Goal: Task Accomplishment & Management: Manage account settings

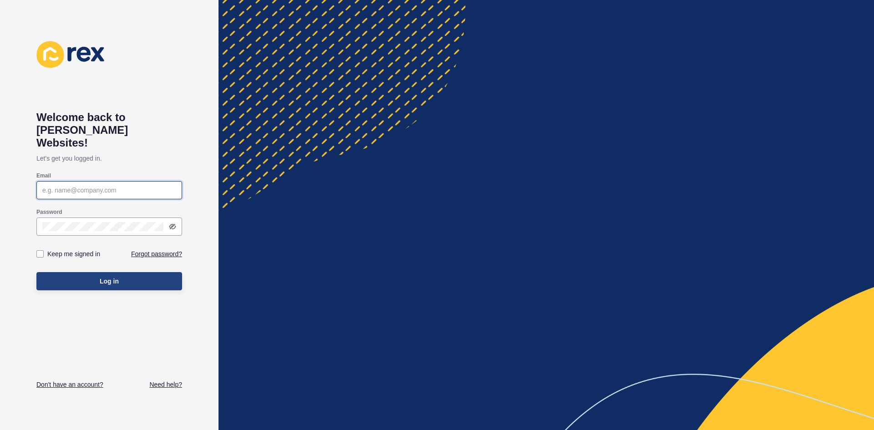
type input "[EMAIL_ADDRESS][DOMAIN_NAME]"
click at [125, 272] on button "Log in" at bounding box center [109, 281] width 146 height 18
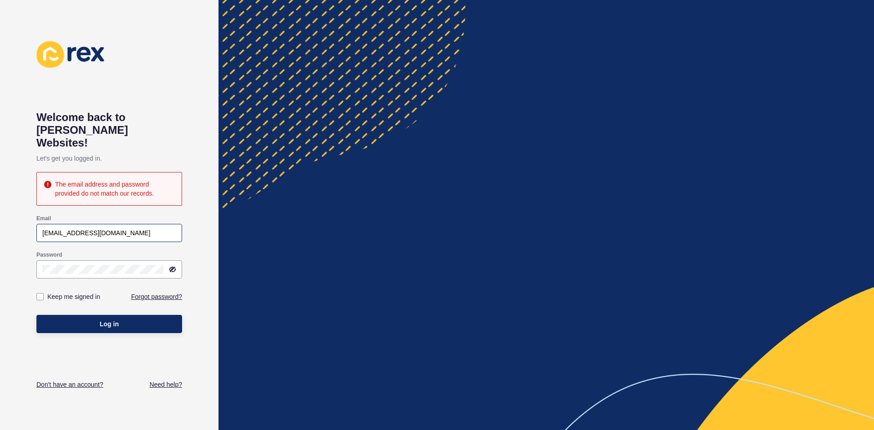
click at [157, 228] on div "[EMAIL_ADDRESS][DOMAIN_NAME]" at bounding box center [109, 233] width 146 height 18
click at [155, 225] on div "[EMAIL_ADDRESS][DOMAIN_NAME]" at bounding box center [109, 233] width 146 height 18
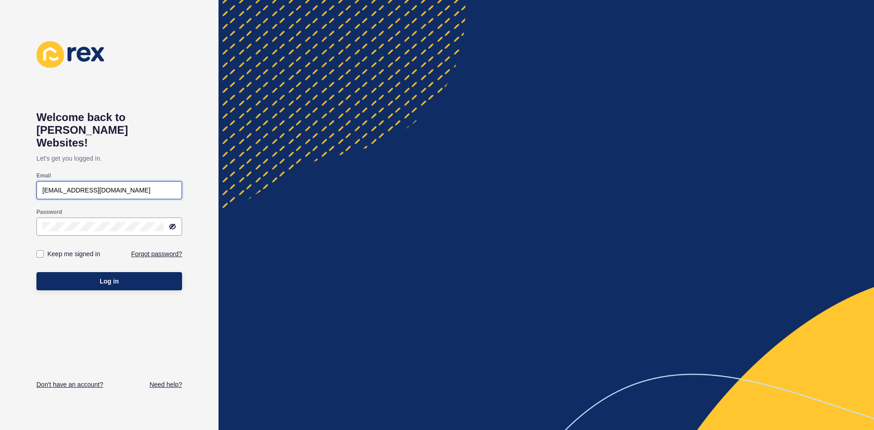
click at [138, 186] on input "[EMAIL_ADDRESS][DOMAIN_NAME]" at bounding box center [109, 190] width 134 height 9
type input "[EMAIL_ADDRESS][DOMAIN_NAME]"
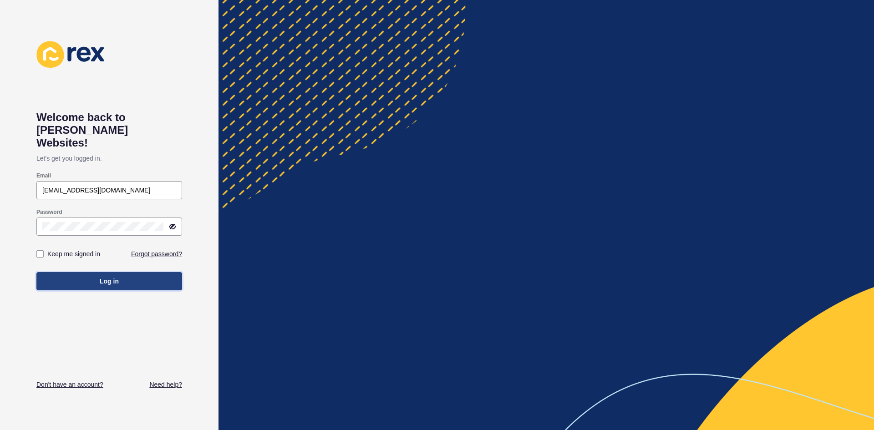
click at [132, 273] on button "Log in" at bounding box center [109, 281] width 146 height 18
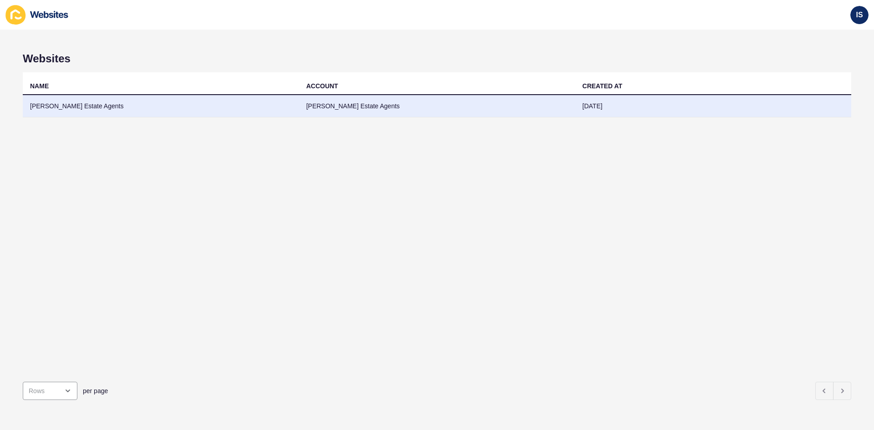
click at [79, 106] on td "[PERSON_NAME] Estate Agents" at bounding box center [161, 106] width 276 height 22
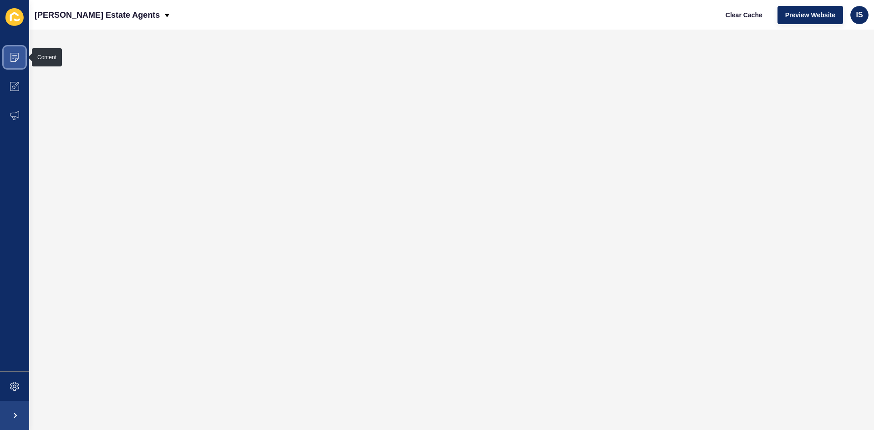
click at [20, 56] on span at bounding box center [14, 57] width 29 height 29
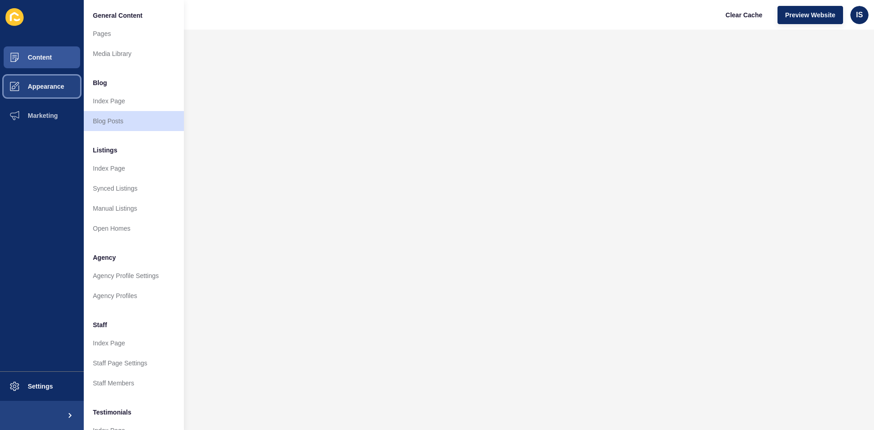
click at [66, 90] on button "Appearance" at bounding box center [42, 86] width 84 height 29
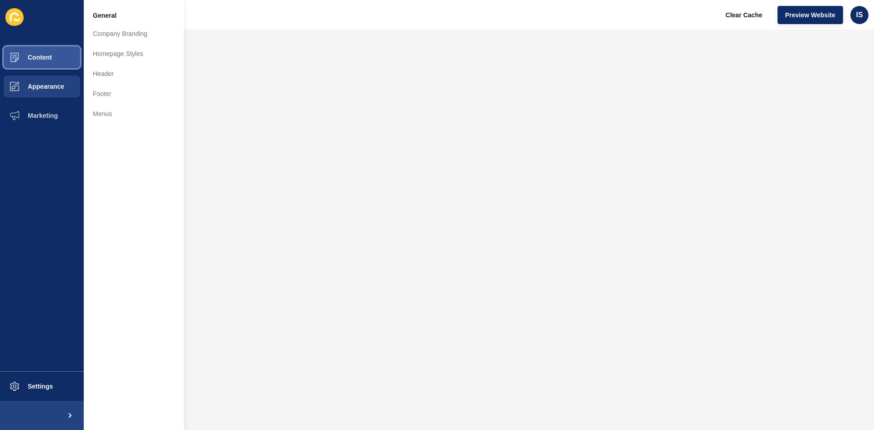
click at [59, 56] on button "Content" at bounding box center [42, 57] width 84 height 29
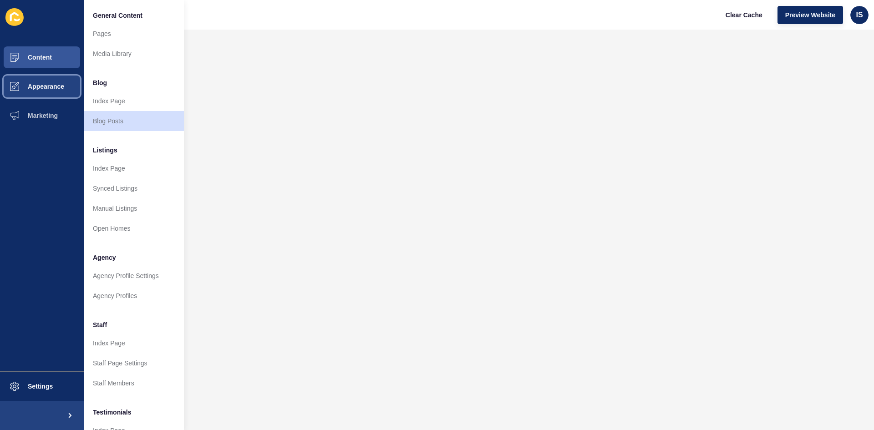
click at [61, 90] on span "Appearance" at bounding box center [32, 86] width 66 height 7
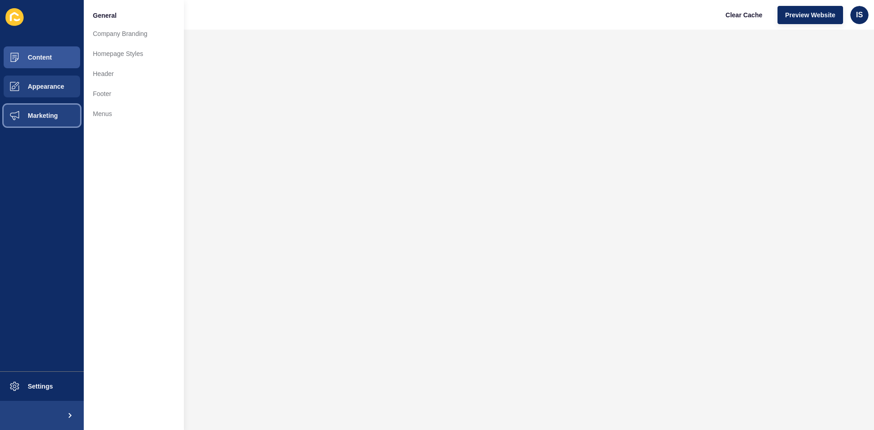
click at [61, 123] on button "Marketing" at bounding box center [42, 115] width 84 height 29
click at [54, 84] on span "Appearance" at bounding box center [32, 86] width 66 height 7
click at [60, 122] on button "Marketing" at bounding box center [42, 115] width 84 height 29
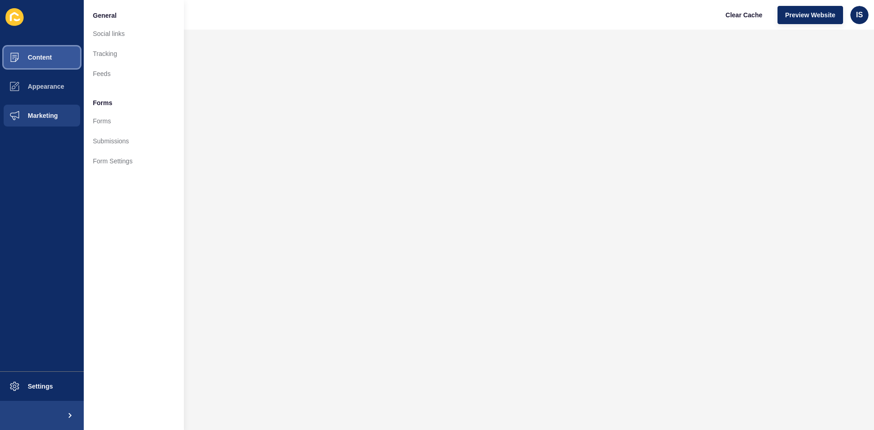
click at [66, 54] on button "Content" at bounding box center [42, 57] width 84 height 29
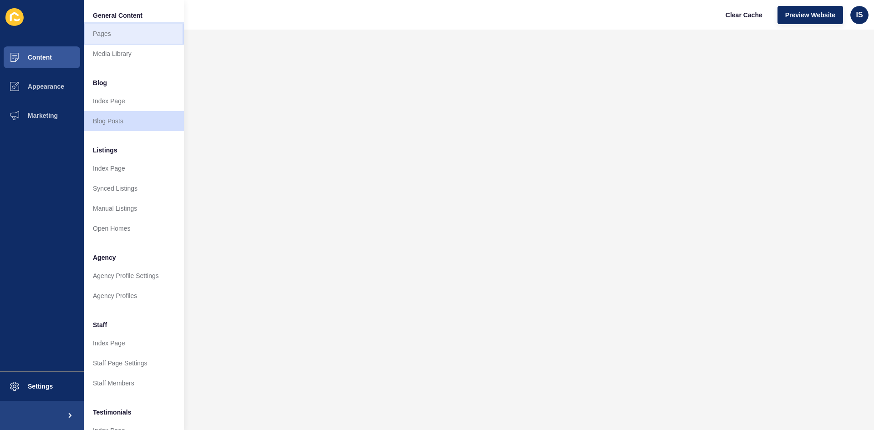
click at [119, 36] on link "Pages" at bounding box center [134, 34] width 100 height 20
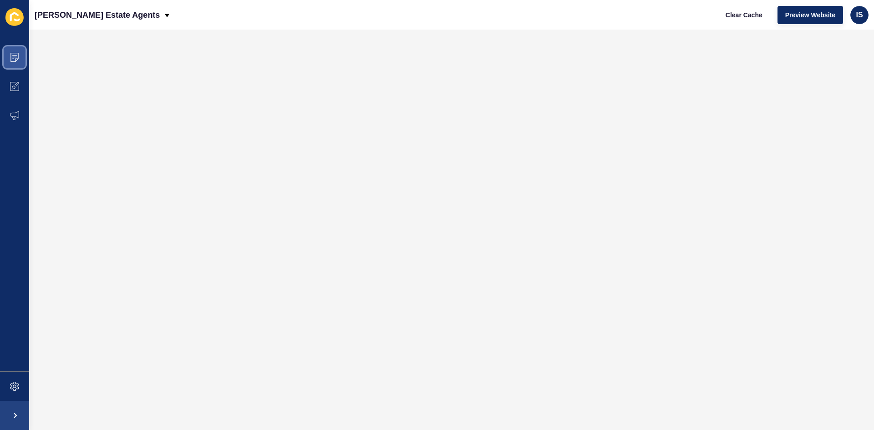
click at [19, 59] on icon at bounding box center [14, 57] width 9 height 9
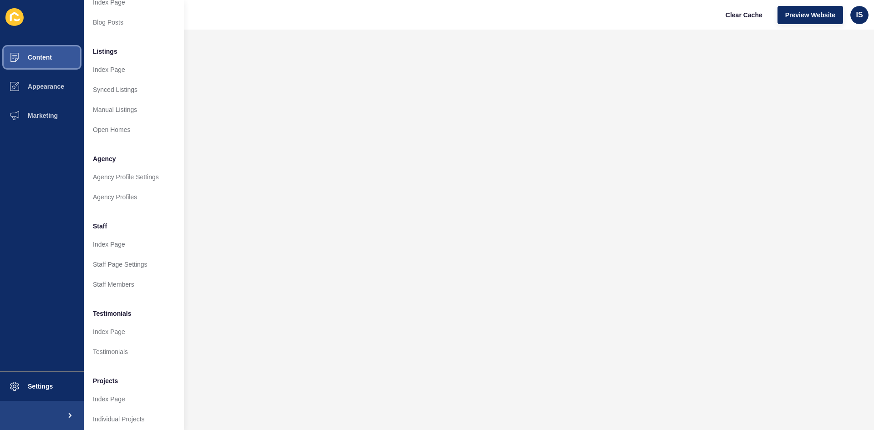
scroll to position [110, 0]
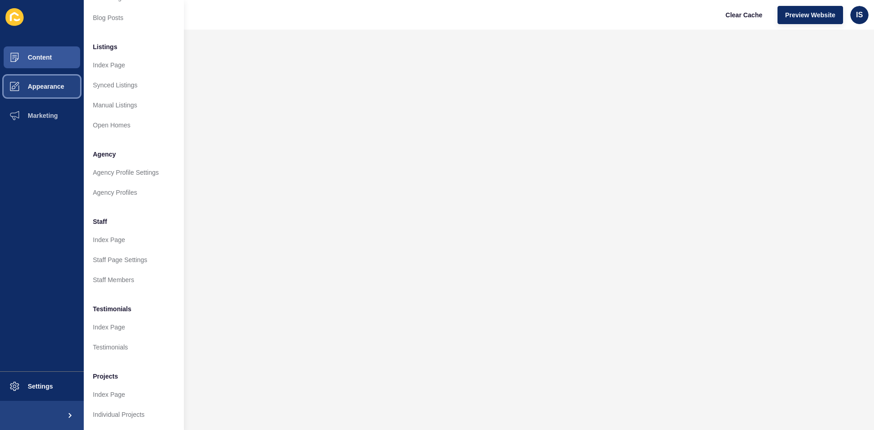
click at [65, 79] on button "Appearance" at bounding box center [42, 86] width 84 height 29
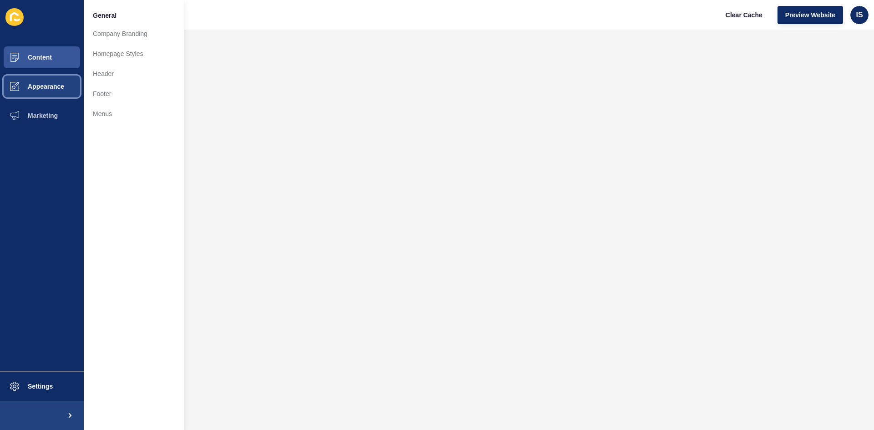
scroll to position [0, 0]
click at [145, 57] on link "Homepage Styles" at bounding box center [134, 54] width 100 height 20
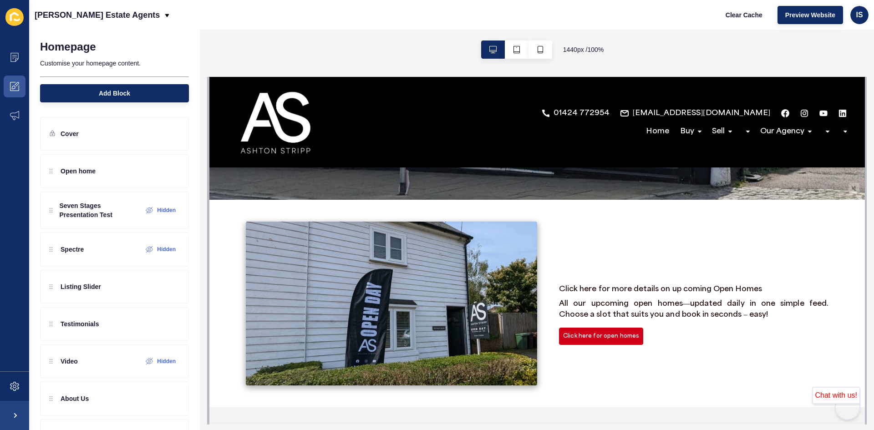
scroll to position [236, 0]
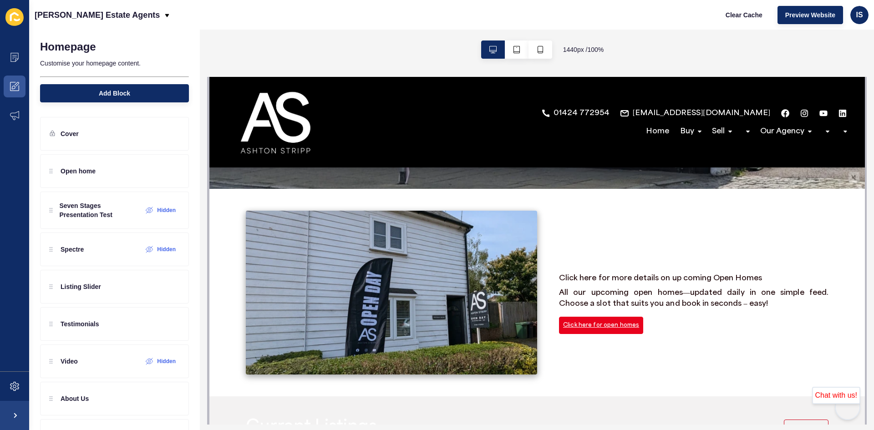
click at [618, 321] on link "Click here for open homes" at bounding box center [600, 325] width 84 height 17
click at [168, 171] on icon at bounding box center [171, 171] width 7 height 5
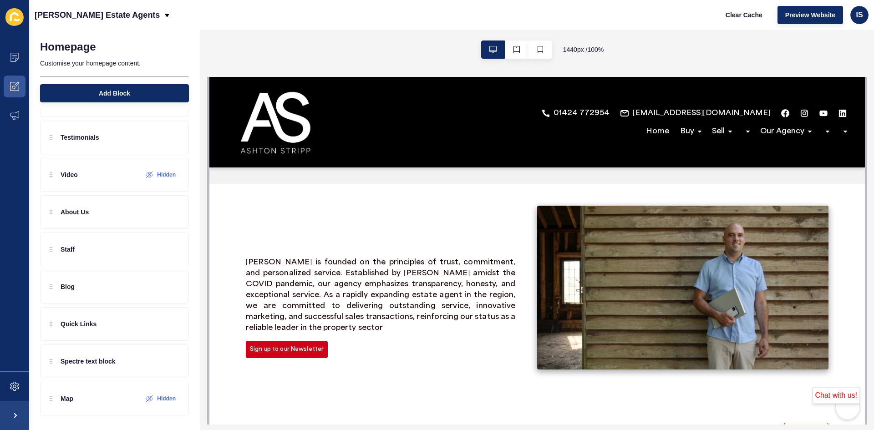
scroll to position [0, 0]
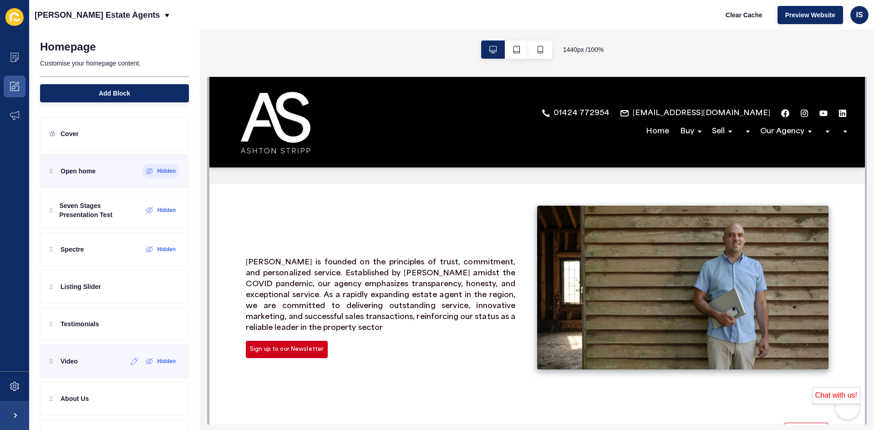
click at [100, 364] on div "Video Hidden" at bounding box center [114, 361] width 149 height 34
click at [146, 360] on icon at bounding box center [150, 361] width 8 height 7
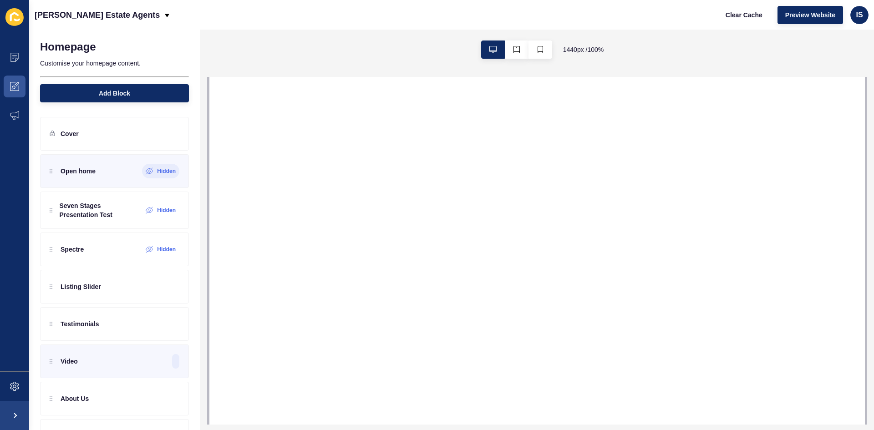
select select
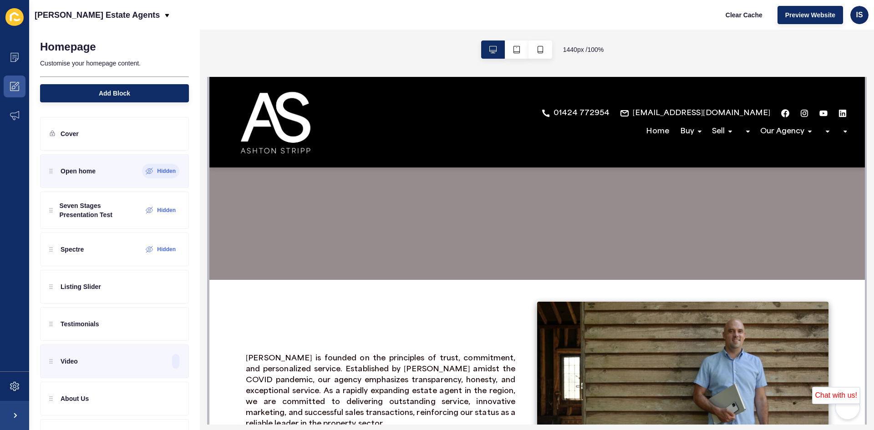
scroll to position [851, 0]
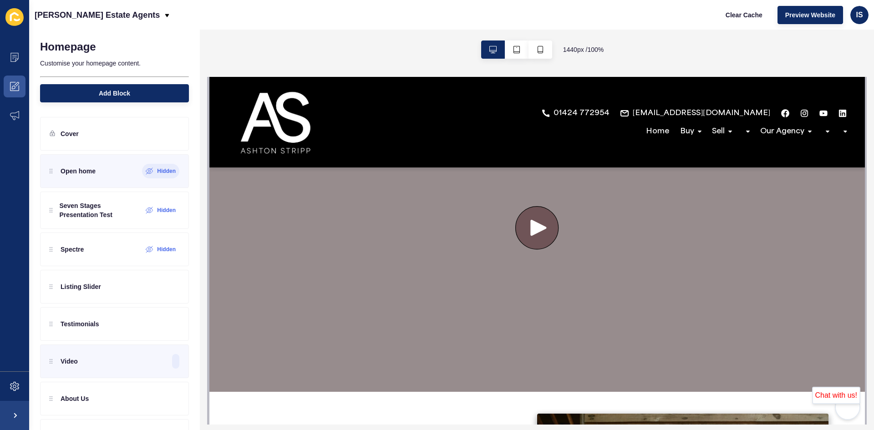
click at [532, 220] on icon at bounding box center [538, 228] width 16 height 16
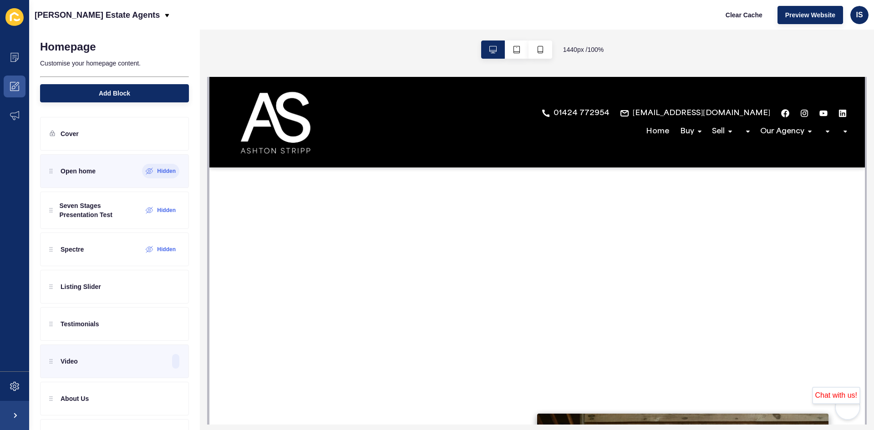
scroll to position [896, 0]
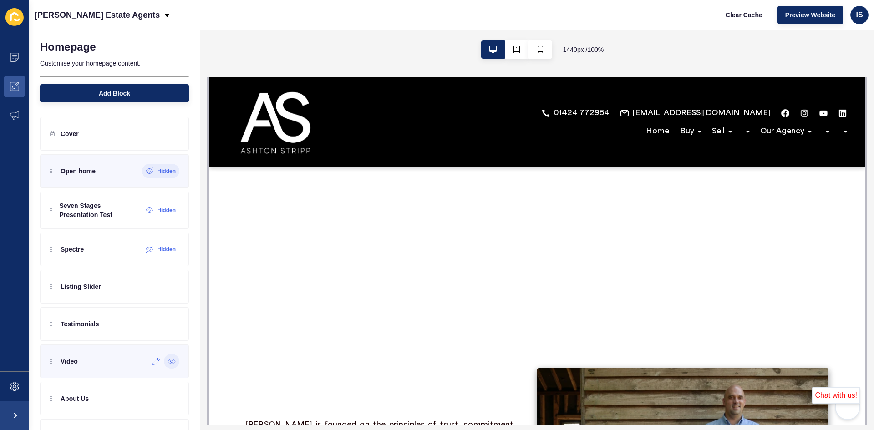
click at [125, 372] on div "Video" at bounding box center [114, 361] width 149 height 34
click at [152, 363] on icon at bounding box center [156, 361] width 8 height 7
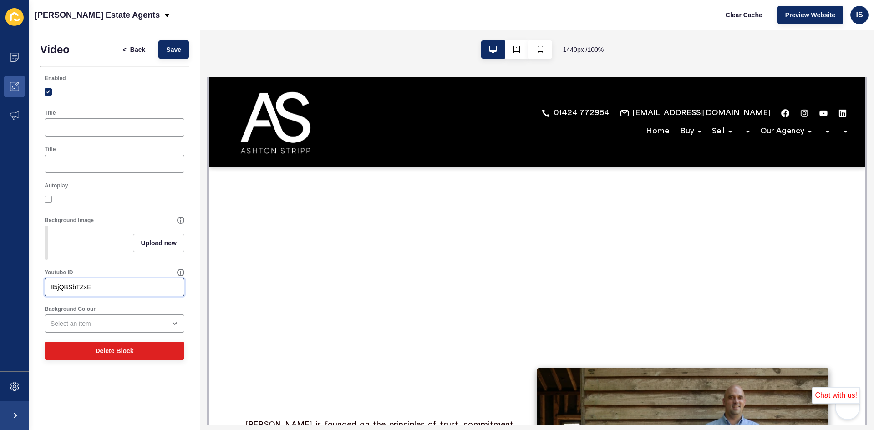
click at [94, 292] on input "85jQBSbTZxE" at bounding box center [115, 287] width 128 height 9
paste input "<iframe allowtransparency="true" title="Wistia video player" allowFullscreen fr…"
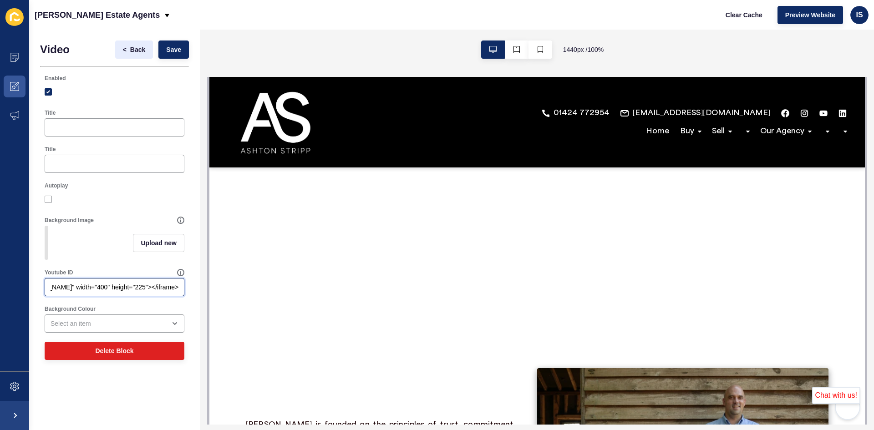
type input "<iframe allowtransparency="true" title="Wistia video player" allowFullscreen fr…"
click at [132, 46] on span "Back" at bounding box center [137, 49] width 15 height 9
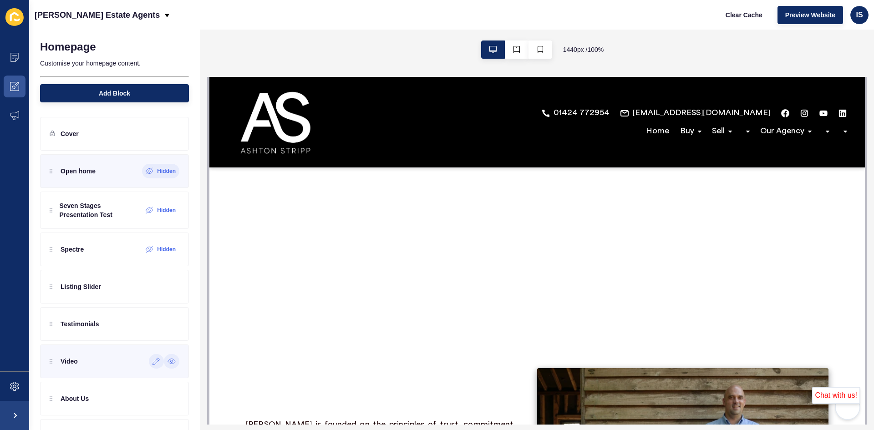
click at [74, 358] on p "Video" at bounding box center [69, 361] width 17 height 9
click at [152, 359] on icon at bounding box center [156, 361] width 8 height 7
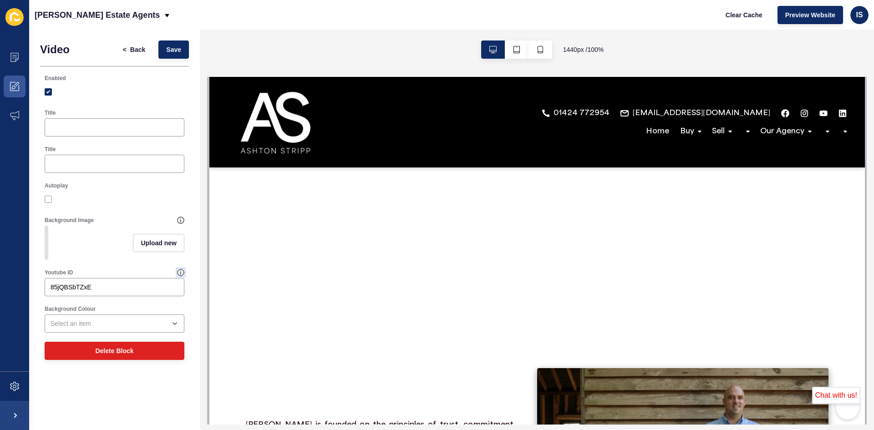
click at [184, 276] on icon at bounding box center [180, 272] width 6 height 6
drag, startPoint x: 104, startPoint y: 291, endPoint x: -7, endPoint y: 296, distance: 110.7
click at [0, 296] on html "Content Appearance Marketing Settings [PERSON_NAME] Estate Agents Clear Cache P…" at bounding box center [437, 215] width 874 height 430
paste input "tfTPmDArYrs"
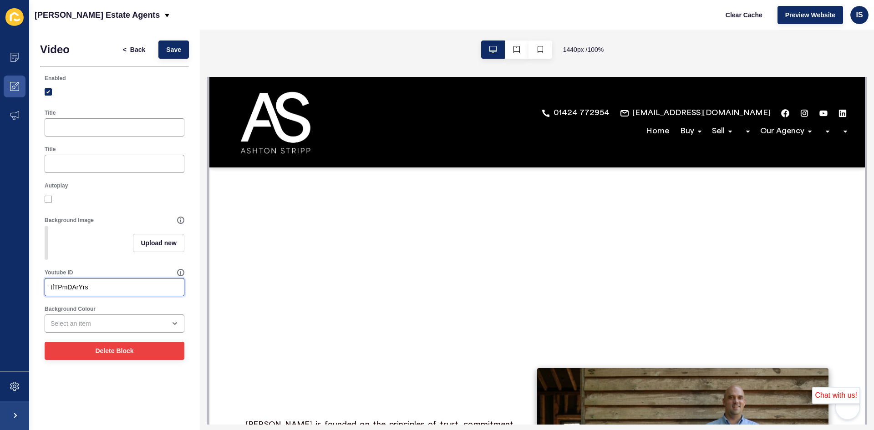
type input "tfTPmDArYrs"
click at [159, 359] on button "Delete Block" at bounding box center [115, 351] width 140 height 18
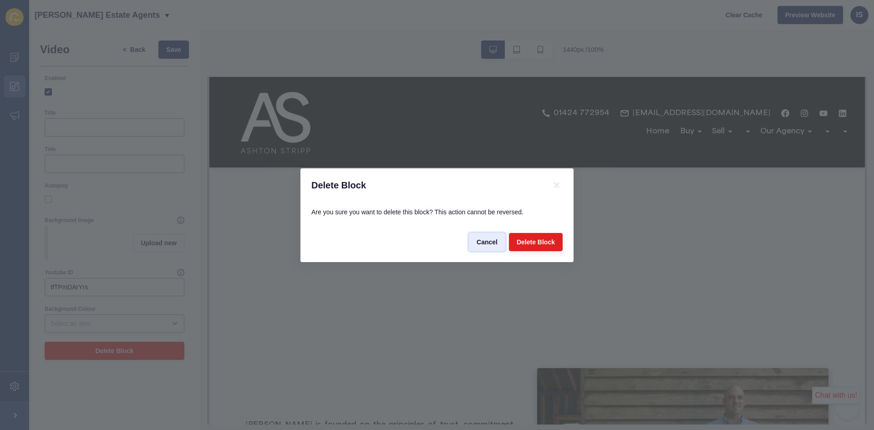
drag, startPoint x: 490, startPoint y: 239, endPoint x: 278, endPoint y: 163, distance: 225.3
click at [490, 239] on span "Cancel" at bounding box center [486, 242] width 21 height 9
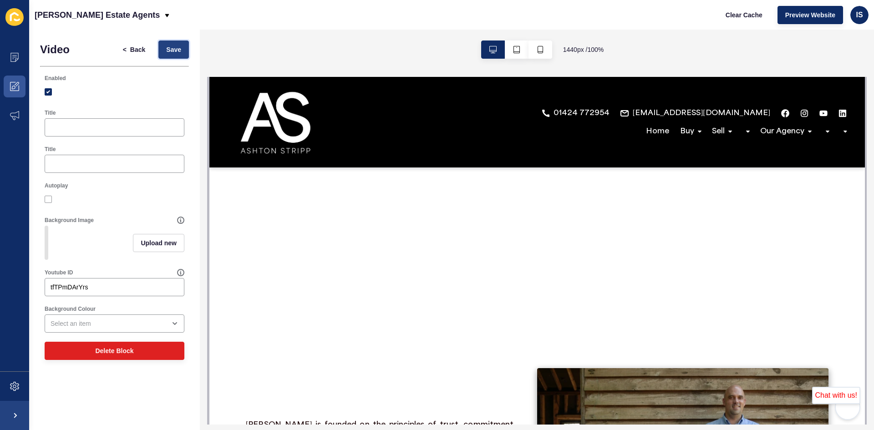
click at [182, 42] on button "Save" at bounding box center [173, 50] width 30 height 18
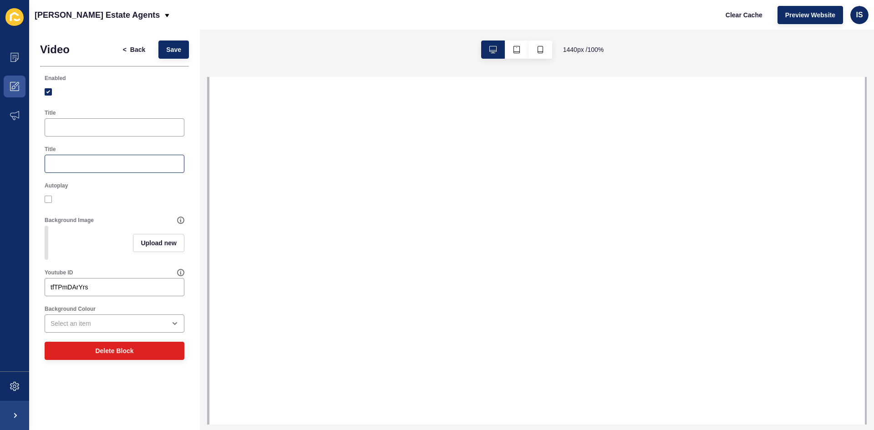
select select
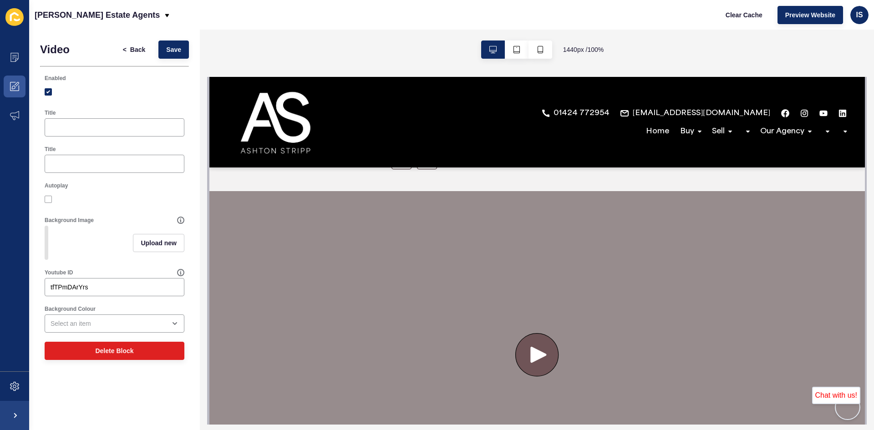
scroll to position [678, 0]
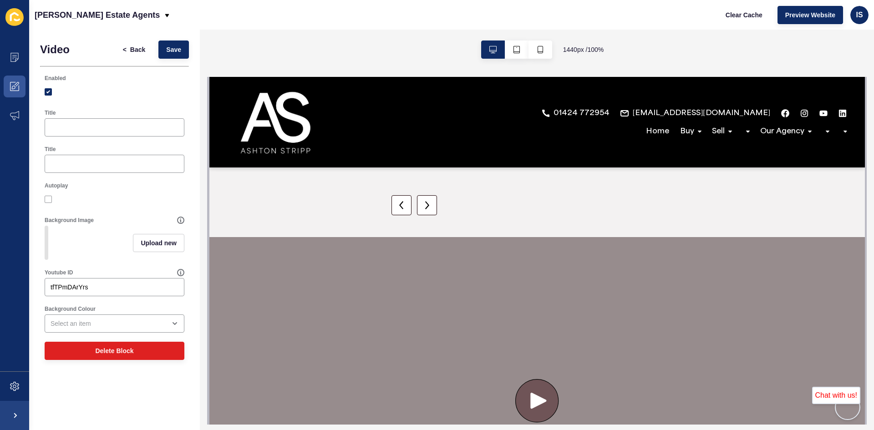
drag, startPoint x: 862, startPoint y: 101, endPoint x: 1082, endPoint y: 258, distance: 270.1
click at [144, 139] on div "Title" at bounding box center [114, 123] width 149 height 36
click at [142, 135] on div at bounding box center [115, 127] width 140 height 18
type input "Vendor app"
click at [127, 165] on input "Title" at bounding box center [115, 163] width 128 height 9
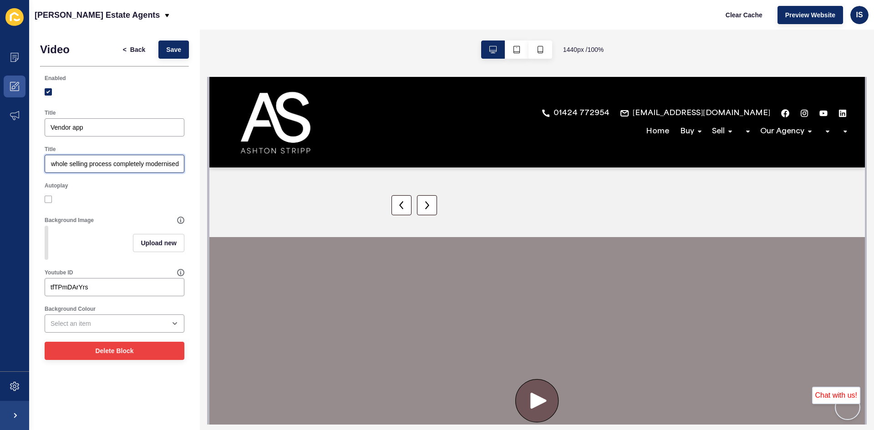
scroll to position [0, 14]
type input "The whole selling process completely modernised!"
click at [46, 127] on div "Vendor app" at bounding box center [115, 127] width 140 height 18
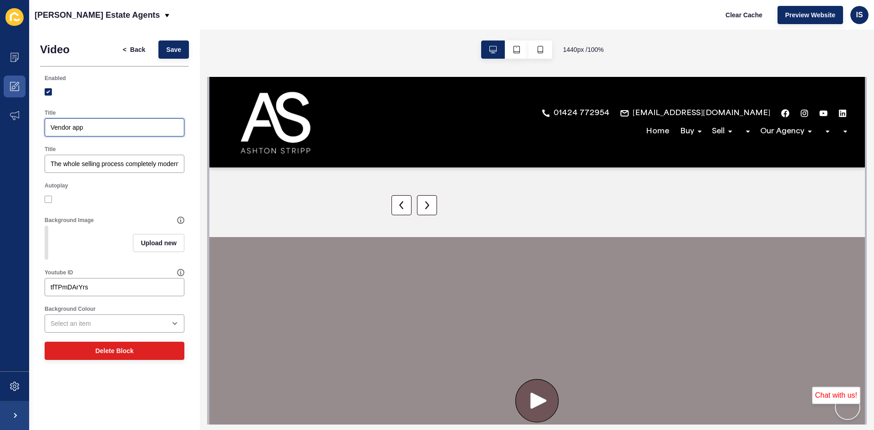
click at [54, 128] on input "Vendor app" at bounding box center [115, 127] width 128 height 9
click at [55, 127] on input "Vendor app" at bounding box center [115, 127] width 128 height 9
click at [53, 126] on input "Vendor app" at bounding box center [115, 127] width 128 height 9
click at [51, 124] on input "Vendor app" at bounding box center [115, 127] width 128 height 9
type input "Powered by Street - Vendor app"
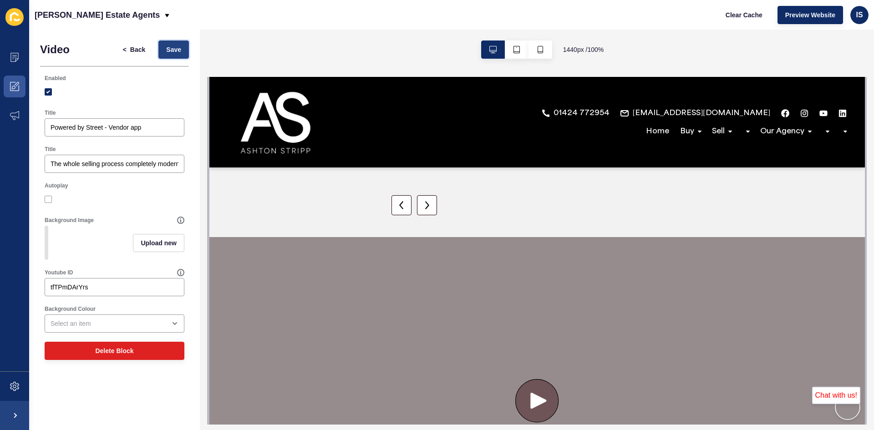
click at [178, 56] on button "Save" at bounding box center [173, 50] width 30 height 18
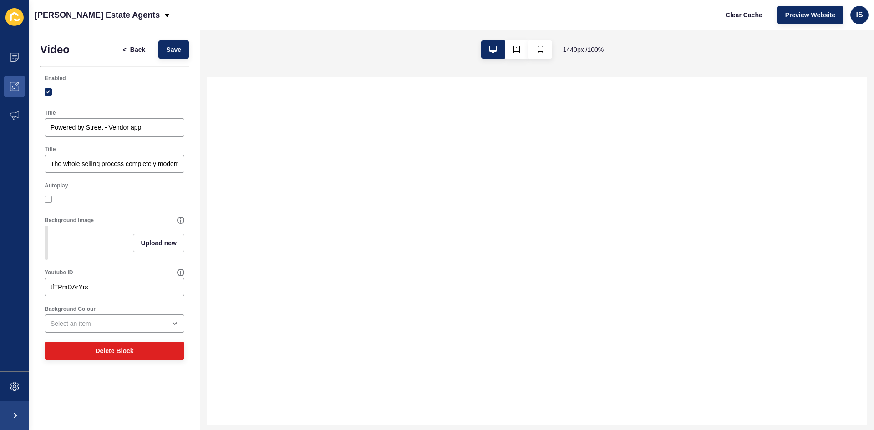
select select
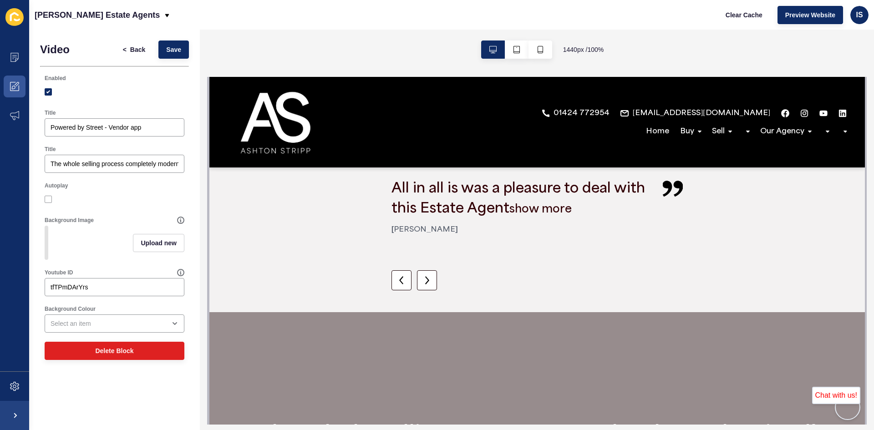
scroll to position [557, 0]
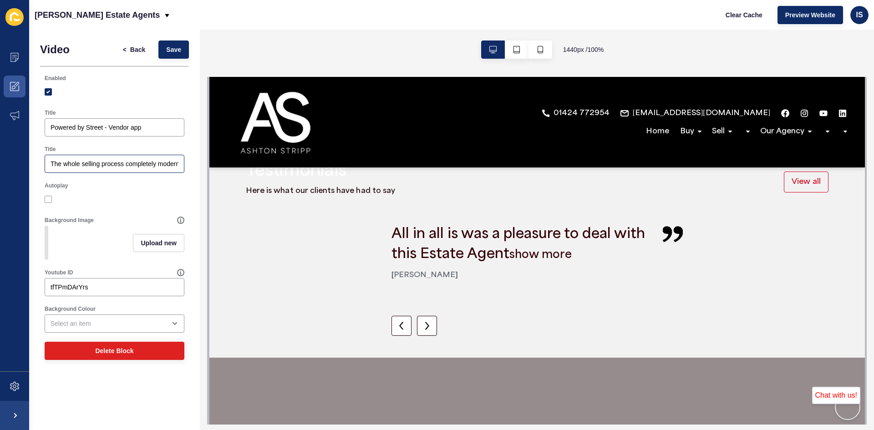
click at [139, 168] on div "The whole selling process completely modernised!" at bounding box center [115, 164] width 140 height 18
click at [141, 165] on input "The whole selling process completely modernised!" at bounding box center [115, 163] width 128 height 9
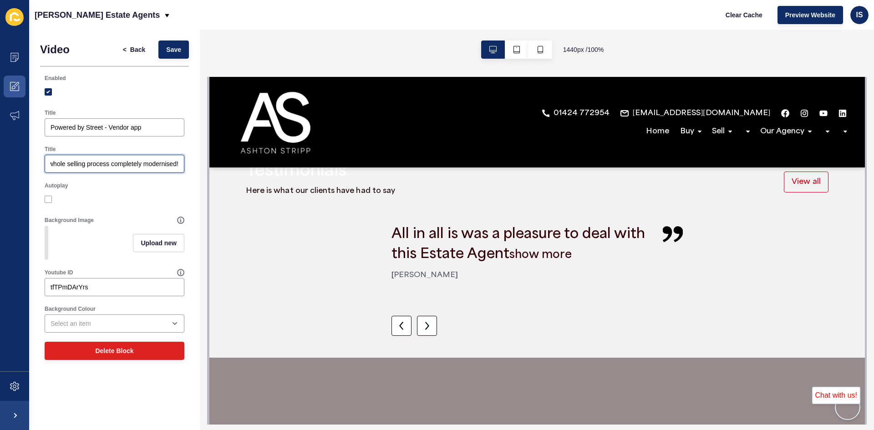
click at [141, 165] on input "The whole selling process completely modernised!" at bounding box center [115, 163] width 128 height 9
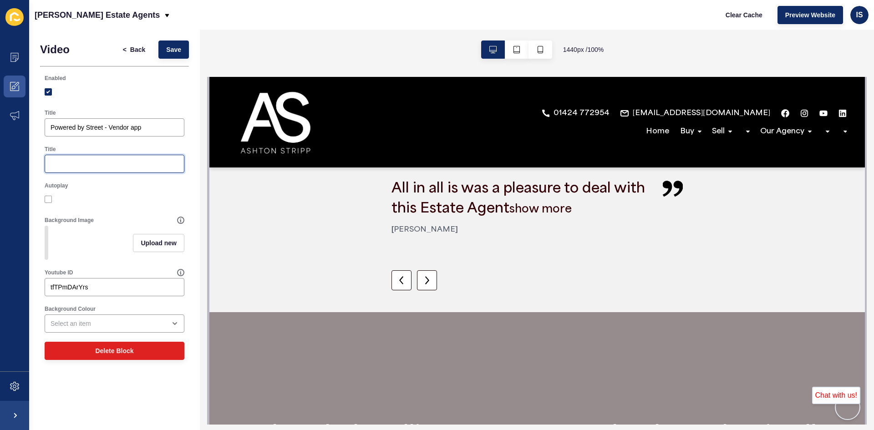
scroll to position [0, 0]
click at [126, 133] on div "Powered by Street - Vendor app" at bounding box center [115, 127] width 140 height 18
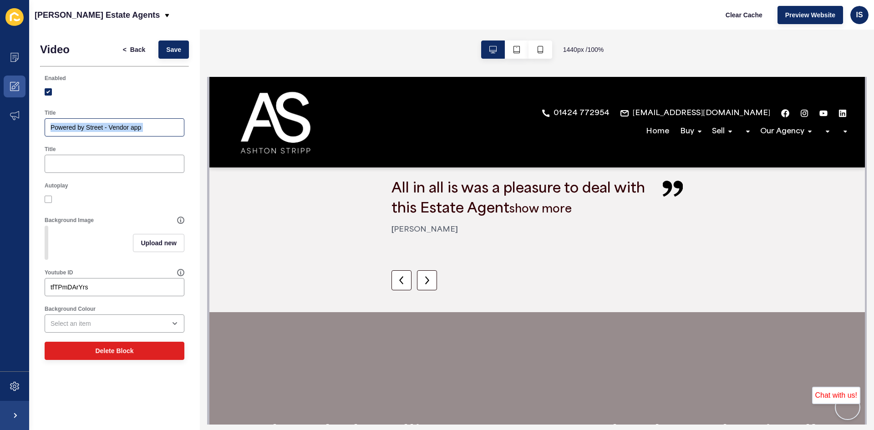
click at [126, 133] on div "Powered by Street - Vendor app" at bounding box center [115, 127] width 140 height 18
click at [126, 130] on input "Powered by Street - Vendor app" at bounding box center [115, 127] width 128 height 9
click at [171, 51] on span "Save" at bounding box center [173, 49] width 15 height 9
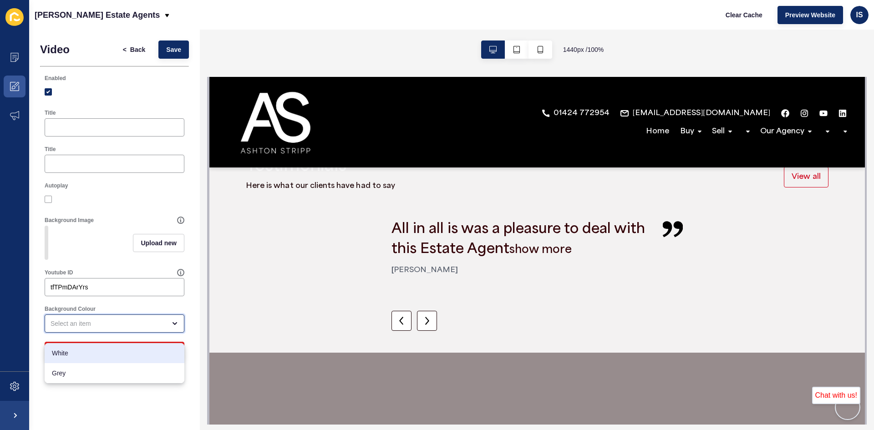
scroll to position [593, 0]
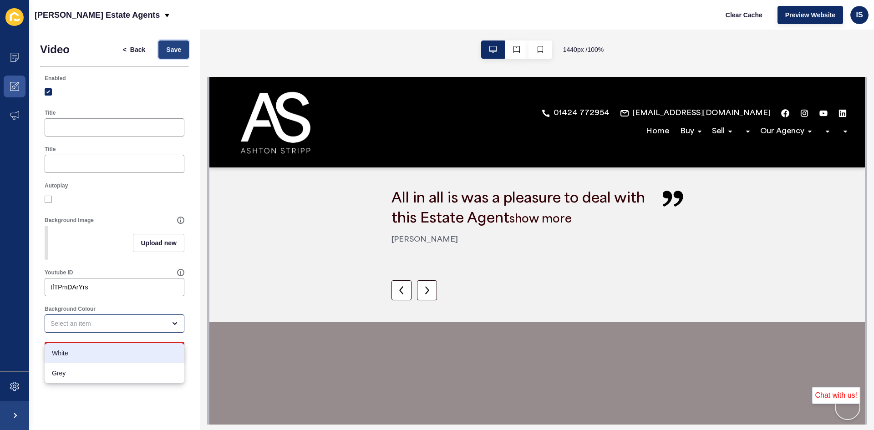
click at [174, 51] on span "Save" at bounding box center [173, 49] width 15 height 9
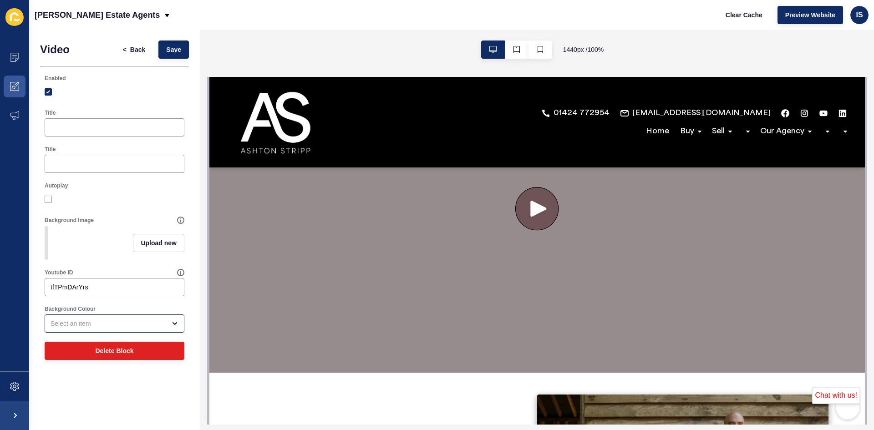
scroll to position [797, 0]
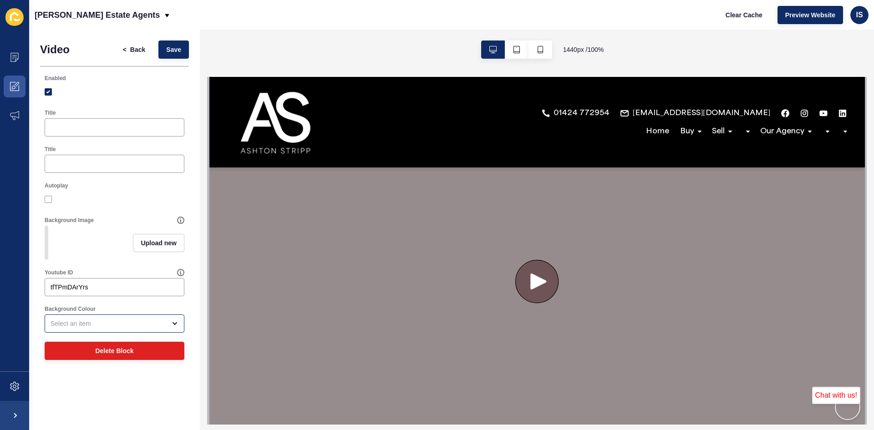
click at [530, 275] on icon at bounding box center [538, 281] width 16 height 16
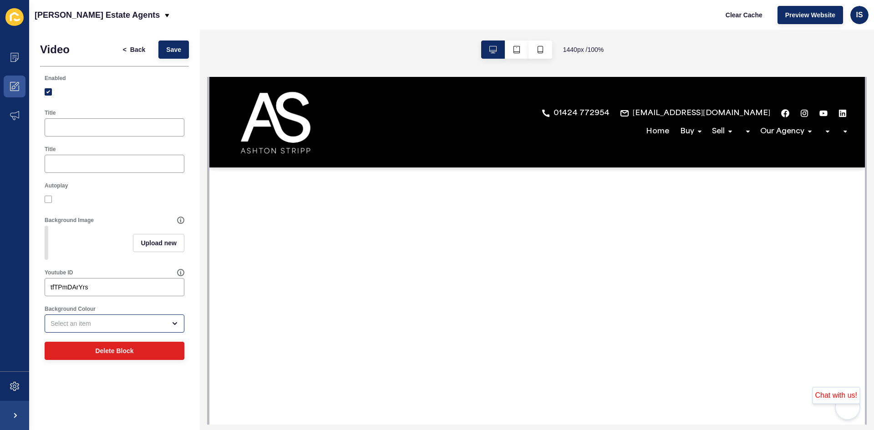
scroll to position [789, 0]
click at [178, 49] on span "Save" at bounding box center [173, 49] width 15 height 9
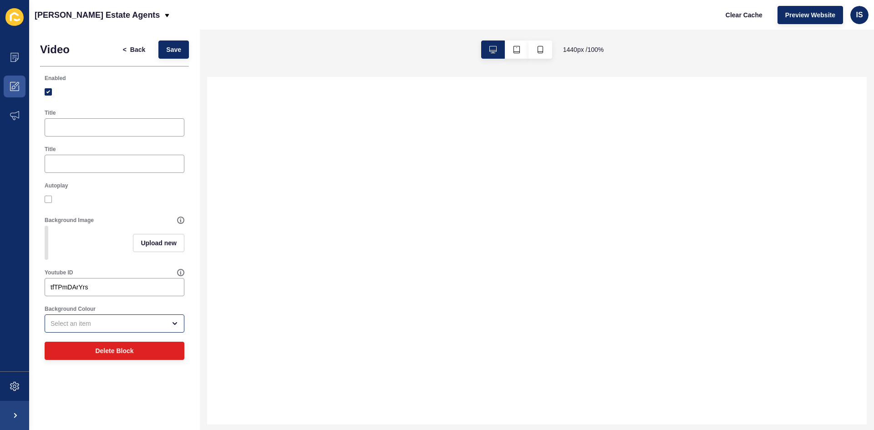
select select
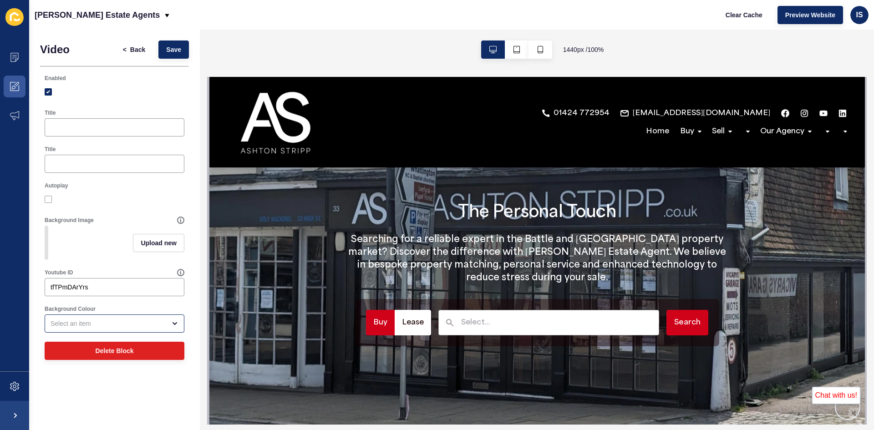
scroll to position [0, 0]
